Goal: Task Accomplishment & Management: Complete application form

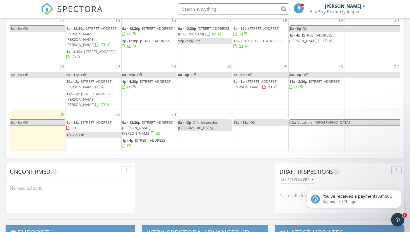
scroll to position [361, 0]
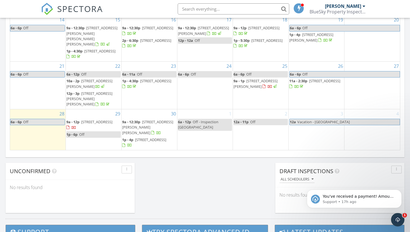
click at [196, 136] on div "1 6a - 12p Off - Inspection Bloomville" at bounding box center [204, 129] width 55 height 40
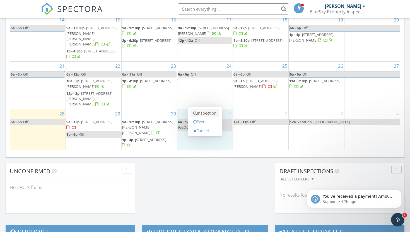
click at [203, 113] on link "Inspection" at bounding box center [204, 113] width 29 height 9
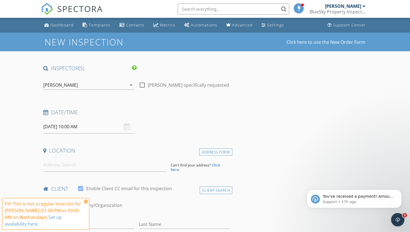
click at [80, 125] on input "10/01/2025 10:00 AM" at bounding box center [88, 127] width 91 height 14
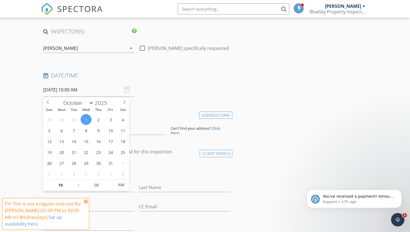
scroll to position [72, 0]
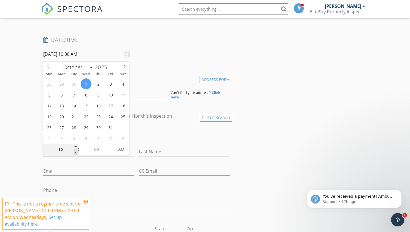
type input "09"
type input "10/01/2025 9:00 AM"
click at [76, 152] on span at bounding box center [76, 152] width 4 height 6
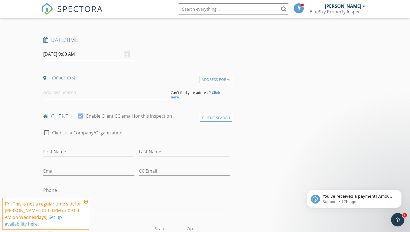
click at [86, 201] on icon at bounding box center [86, 201] width 4 height 4
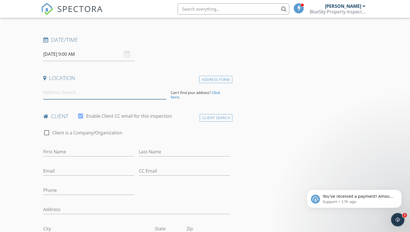
click at [70, 91] on input at bounding box center [104, 93] width 123 height 14
paste input "635 county hwy 6"
click at [140, 93] on input "635 County Highway 6, Otego, NY, USA" at bounding box center [104, 92] width 123 height 14
drag, startPoint x: 127, startPoint y: 92, endPoint x: 91, endPoint y: 92, distance: 36.0
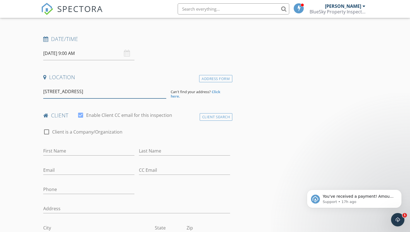
click at [91, 92] on input "635 County Highway 6, Otego, NY, USA" at bounding box center [104, 92] width 123 height 14
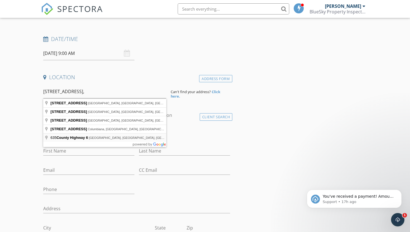
type input "635 County Highway 6, Otego, NY, USA"
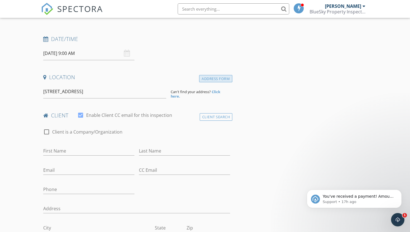
click at [221, 78] on div "Address Form" at bounding box center [215, 79] width 33 height 8
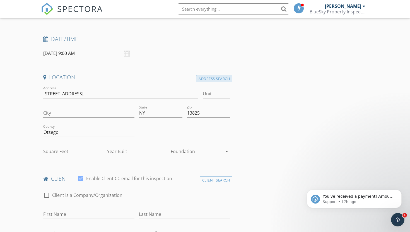
type input "OTEGO"
type input "1344"
type input "1990"
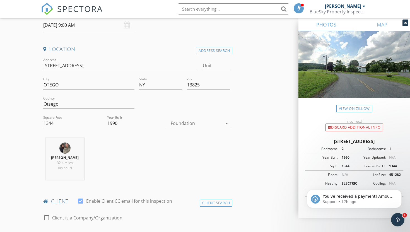
scroll to position [102, 0]
click at [195, 121] on div at bounding box center [197, 122] width 52 height 9
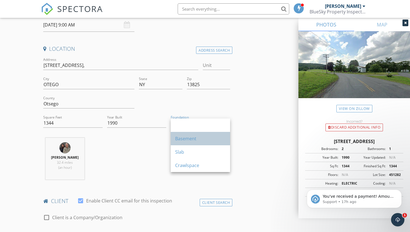
click at [188, 139] on div "Basement" at bounding box center [200, 138] width 50 height 7
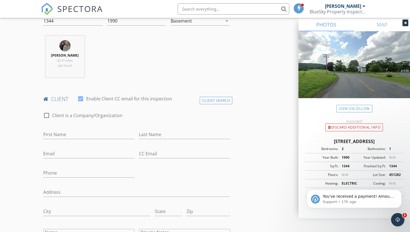
scroll to position [204, 0]
click at [64, 129] on div "First Name" at bounding box center [88, 135] width 91 height 18
click at [67, 134] on input "First Name" at bounding box center [88, 134] width 91 height 9
paste input "[PERSON_NAME]"
type input "[PERSON_NAME]"
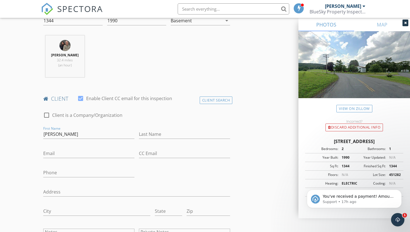
click at [142, 128] on div "Last Name" at bounding box center [184, 135] width 91 height 18
click at [150, 131] on input "Last Name" at bounding box center [184, 134] width 91 height 9
type input "B"
type input "Webster"
drag, startPoint x: 80, startPoint y: 136, endPoint x: 58, endPoint y: 136, distance: 22.0
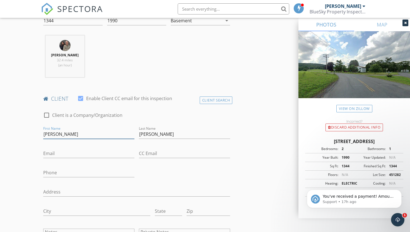
click at [58, 136] on input "[PERSON_NAME]" at bounding box center [88, 134] width 91 height 9
type input "Katrina"
click at [55, 170] on input "Phone" at bounding box center [88, 172] width 91 height 9
paste input "[PHONE_NUMBER]"
type input "[PHONE_NUMBER]"
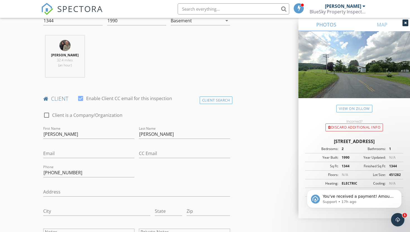
click at [57, 148] on div "Email" at bounding box center [88, 154] width 91 height 18
click at [51, 158] on div "Email" at bounding box center [88, 156] width 91 height 15
click at [51, 153] on input "Email" at bounding box center [88, 153] width 91 height 9
paste input "[PERSON_NAME][EMAIL_ADDRESS][PERSON_NAME][PERSON_NAME]..com"
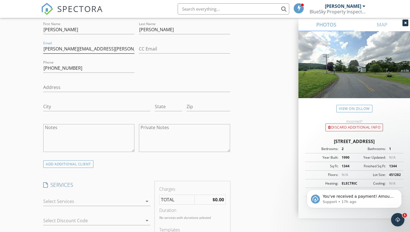
scroll to position [321, 0]
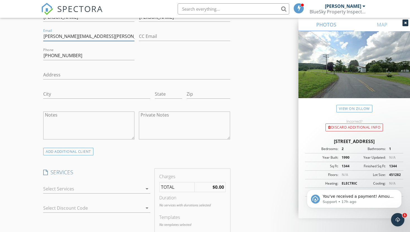
type input "[PERSON_NAME][EMAIL_ADDRESS][PERSON_NAME][PERSON_NAME]..com"
click at [226, 68] on div "Address" at bounding box center [136, 76] width 187 height 18
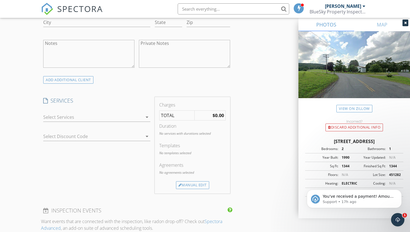
scroll to position [394, 0]
click at [61, 118] on div at bounding box center [92, 116] width 99 height 9
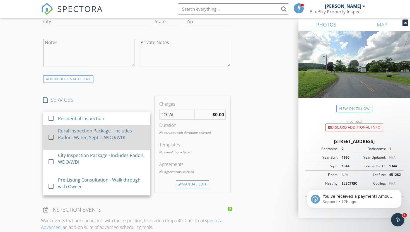
click at [49, 139] on div at bounding box center [50, 136] width 9 height 9
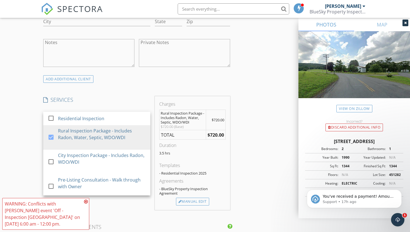
click at [255, 106] on div "INSPECTOR(S) check_box Michael Murphy PRIMARY Michael Murphy arrow_drop_down ch…" at bounding box center [205, 153] width 328 height 964
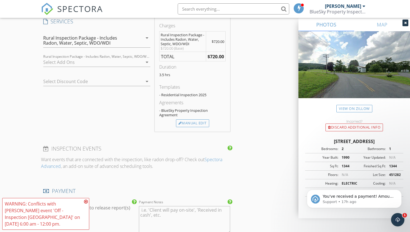
scroll to position [473, 0]
click at [85, 201] on icon at bounding box center [86, 201] width 4 height 4
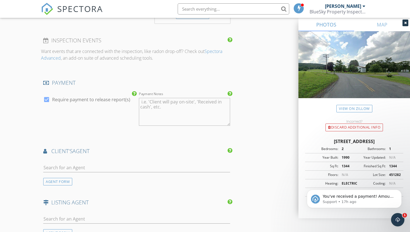
scroll to position [584, 0]
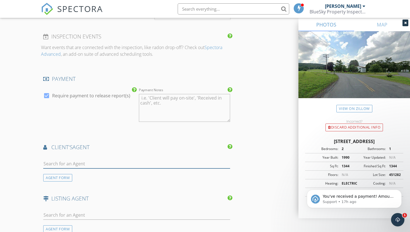
click at [71, 162] on input "text" at bounding box center [136, 163] width 187 height 9
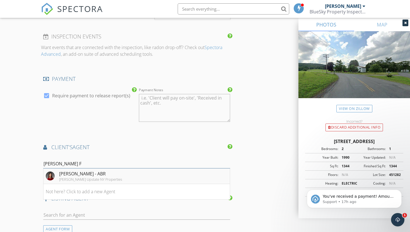
type input "Stacey F"
click at [81, 175] on div "[PERSON_NAME] - ABR" at bounding box center [90, 173] width 63 height 7
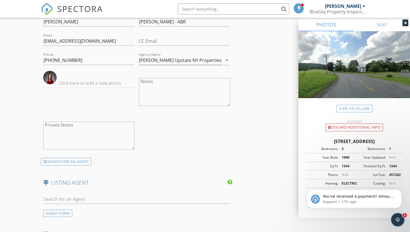
scroll to position [734, 0]
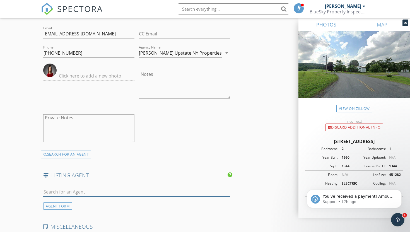
click at [61, 189] on input "text" at bounding box center [136, 191] width 187 height 9
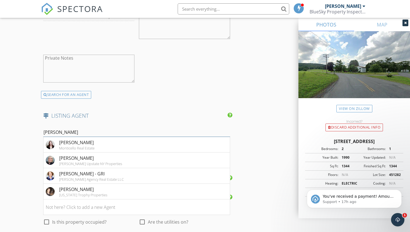
scroll to position [796, 0]
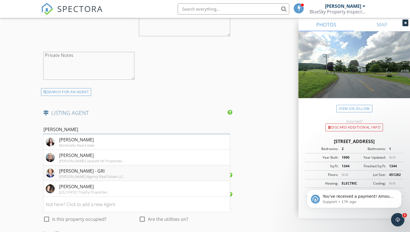
type input "Elizabeth"
click at [81, 172] on div "[PERSON_NAME] - GRI" at bounding box center [91, 171] width 65 height 7
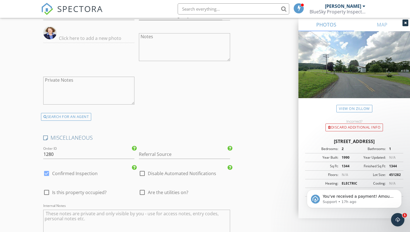
scroll to position [957, 0]
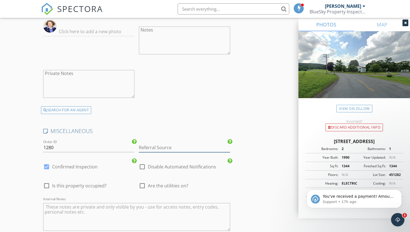
click at [168, 145] on input "Referral Source" at bounding box center [184, 147] width 91 height 9
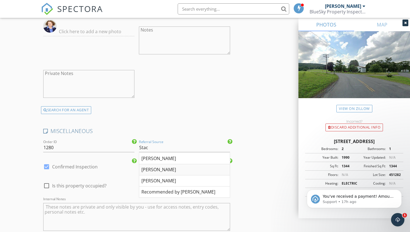
click at [160, 168] on div "Stacey Frazier" at bounding box center [184, 169] width 91 height 11
type input "Stacey Frazier"
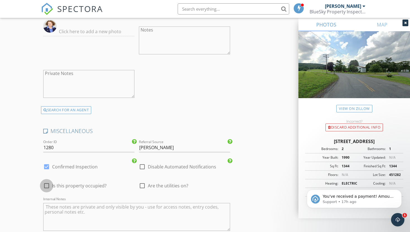
click at [45, 188] on div at bounding box center [46, 185] width 9 height 9
checkbox input "true"
click at [143, 188] on div at bounding box center [141, 185] width 9 height 9
checkbox input "true"
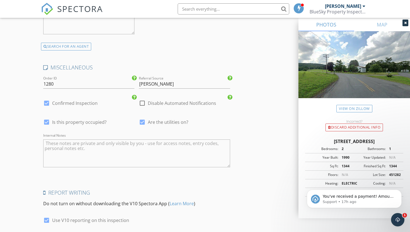
scroll to position [1023, 0]
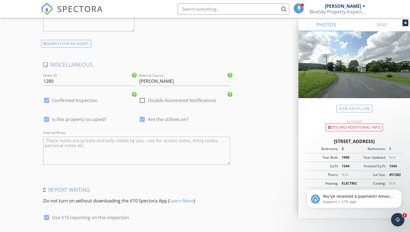
click at [61, 142] on textarea "Internal Notes" at bounding box center [136, 151] width 187 height 28
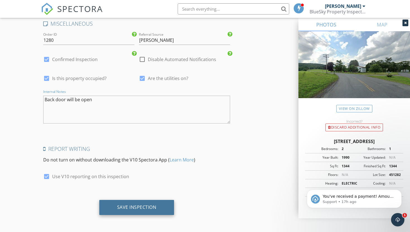
type textarea "Back door will be open"
click at [140, 202] on div "Save Inspection" at bounding box center [136, 207] width 75 height 15
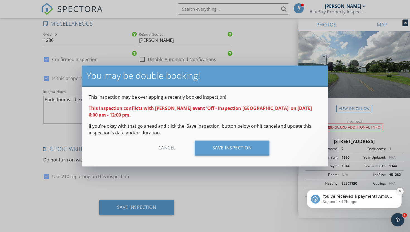
click at [398, 189] on button "Dismiss notification" at bounding box center [399, 191] width 7 height 7
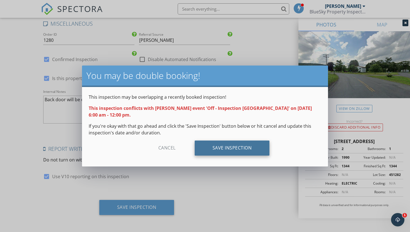
click at [238, 149] on div "Save Inspection" at bounding box center [232, 147] width 75 height 15
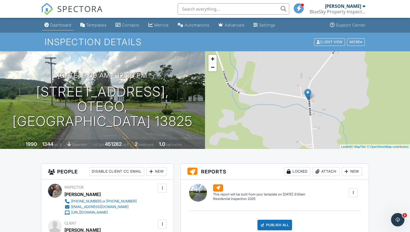
click at [60, 26] on div "Dashboard" at bounding box center [60, 25] width 21 height 5
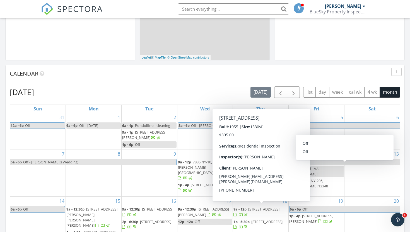
scroll to position [178, 0]
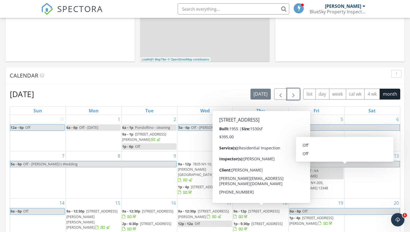
click at [294, 93] on span "button" at bounding box center [293, 94] width 7 height 7
